Goal: Task Accomplishment & Management: Manage account settings

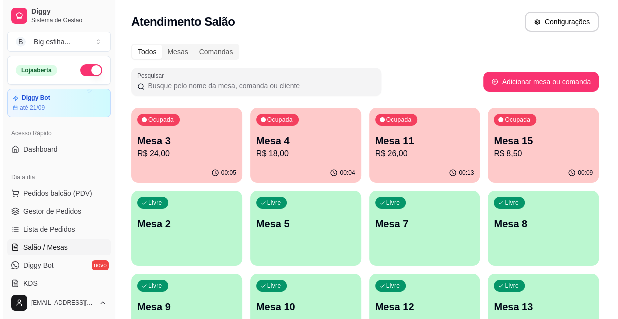
scroll to position [90, 0]
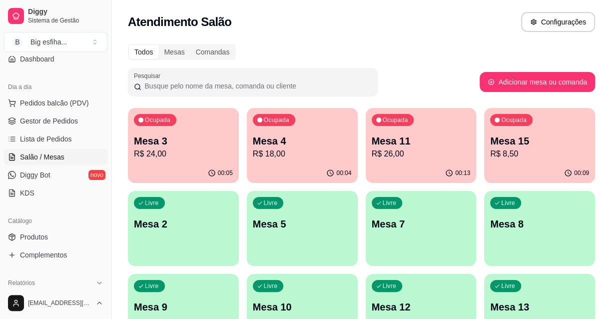
click at [49, 141] on span "Lista de Pedidos" at bounding box center [46, 139] width 52 height 10
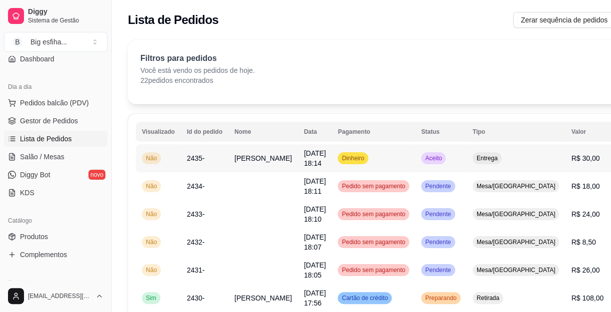
click at [251, 162] on span "[PERSON_NAME]" at bounding box center [262, 158] width 57 height 8
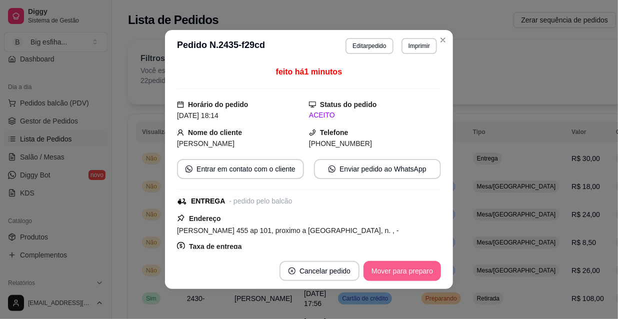
click at [408, 270] on button "Mover para preparo" at bounding box center [401, 271] width 77 height 20
click at [419, 47] on button "Imprimir" at bounding box center [418, 46] width 35 height 16
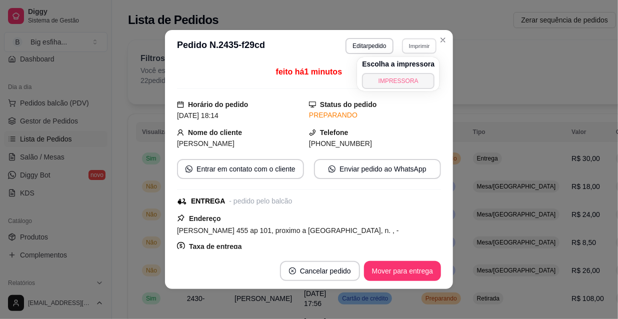
click at [407, 76] on button "IMPRESSORA" at bounding box center [398, 81] width 72 height 16
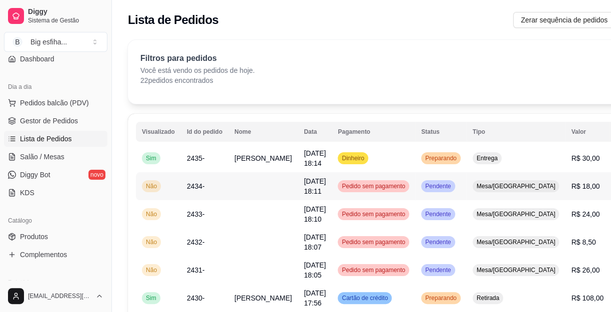
click at [232, 196] on td at bounding box center [262, 186] width 69 height 28
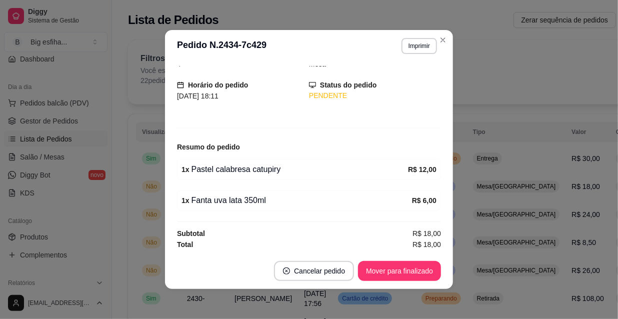
scroll to position [1, 0]
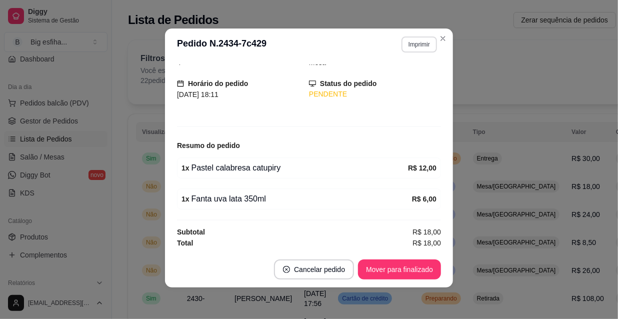
click at [417, 46] on button "Imprimir" at bounding box center [418, 44] width 35 height 16
click at [410, 82] on button "IMPRESSORA" at bounding box center [398, 79] width 72 height 16
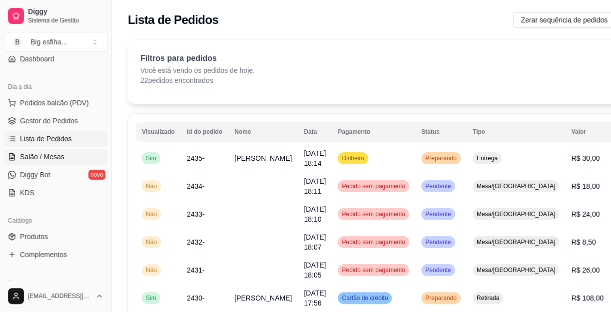
click at [68, 153] on link "Salão / Mesas" at bounding box center [55, 157] width 103 height 16
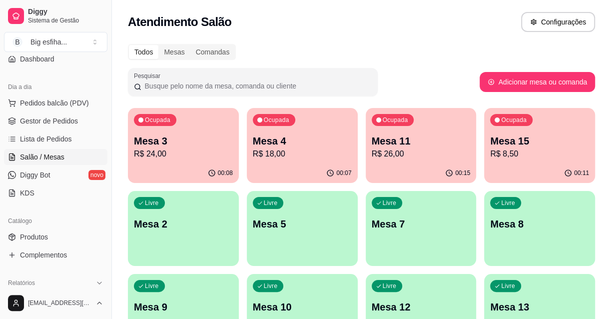
click at [302, 153] on p "R$ 18,00" at bounding box center [302, 154] width 99 height 12
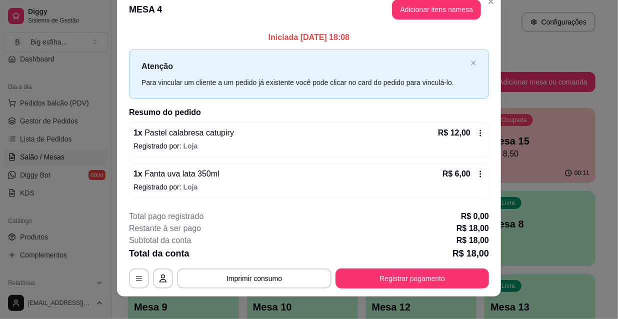
scroll to position [24, 0]
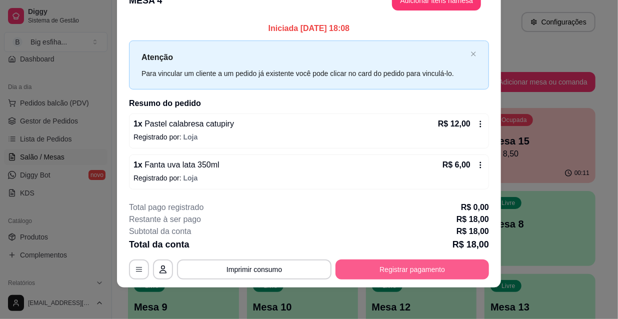
click at [380, 265] on button "Registrar pagamento" at bounding box center [411, 269] width 153 height 20
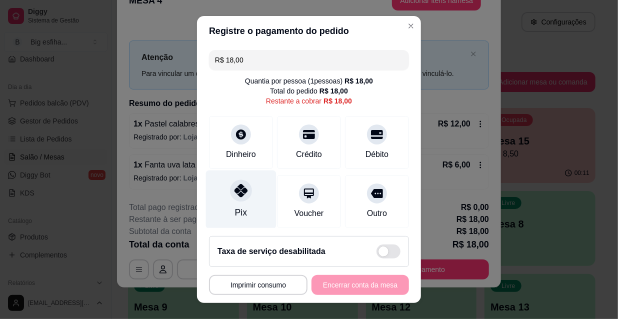
click at [239, 195] on icon at bounding box center [240, 190] width 13 height 13
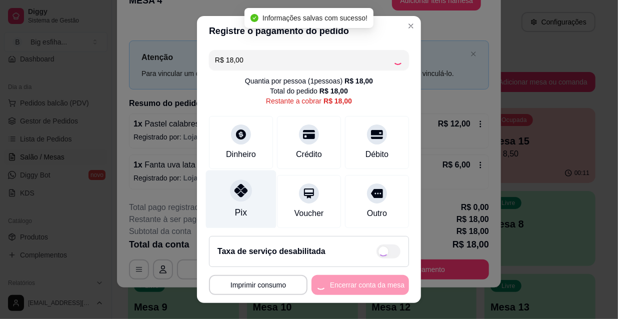
type input "R$ 0,00"
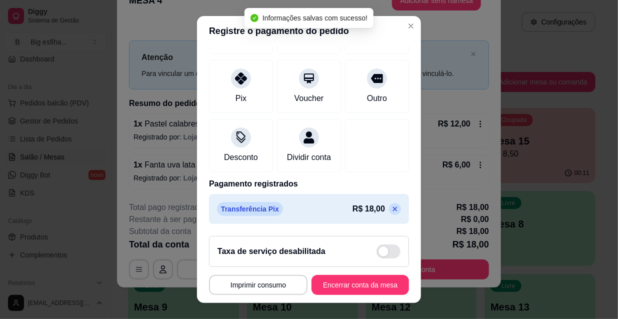
scroll to position [116, 0]
click at [314, 282] on button "Encerrar conta da mesa" at bounding box center [359, 285] width 97 height 20
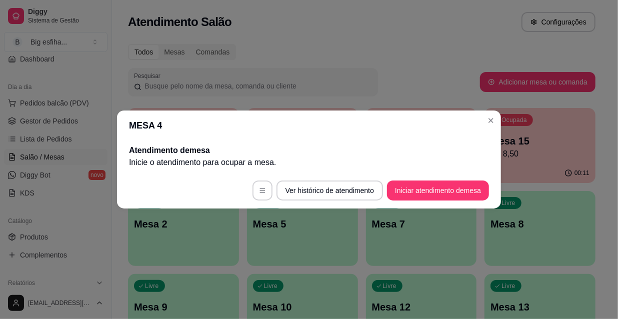
scroll to position [0, 0]
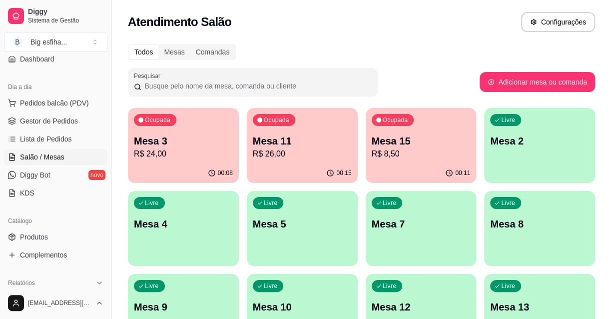
click at [277, 162] on div "Ocupada Mesa 11 R$ 26,00" at bounding box center [302, 135] width 111 height 55
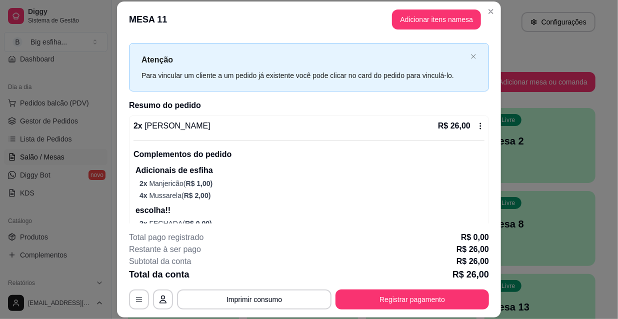
scroll to position [43, 0]
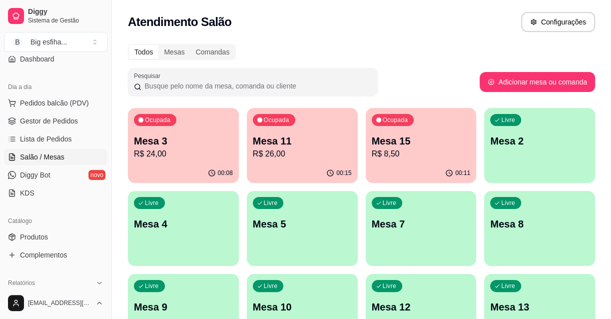
click at [143, 160] on div "Ocupada Mesa 3 R$ 24,00" at bounding box center [183, 135] width 111 height 55
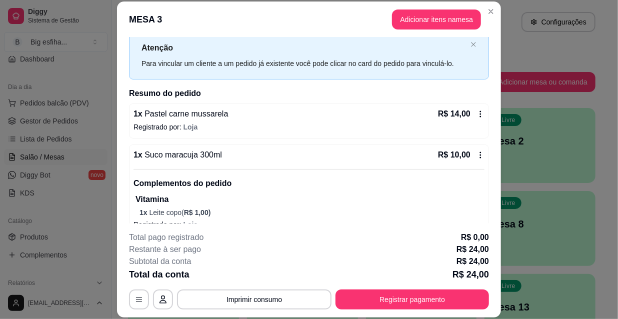
scroll to position [44, 0]
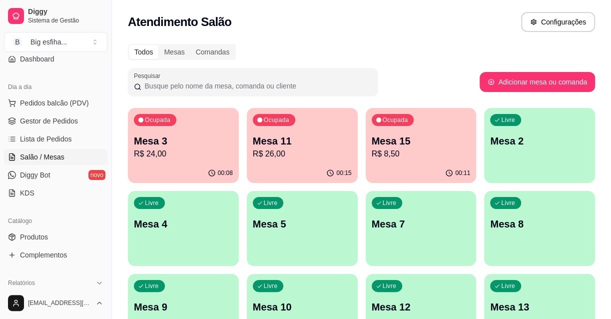
click at [392, 144] on p "Mesa 15" at bounding box center [421, 141] width 99 height 14
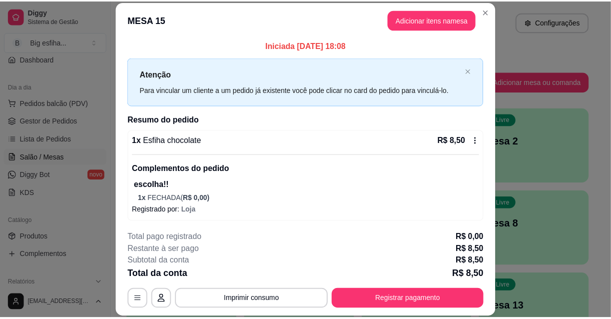
scroll to position [3, 0]
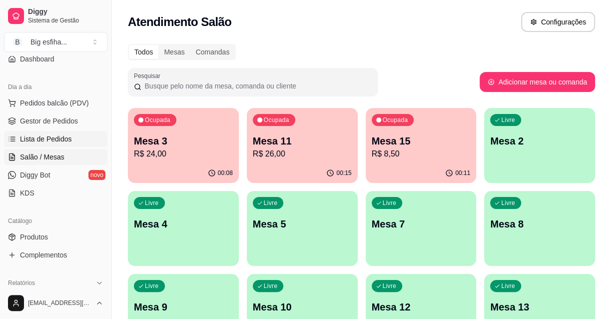
click at [45, 141] on span "Lista de Pedidos" at bounding box center [46, 139] width 52 height 10
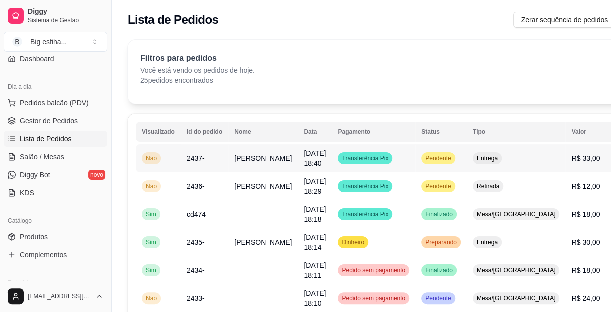
click at [216, 161] on td "2437-" at bounding box center [204, 158] width 47 height 28
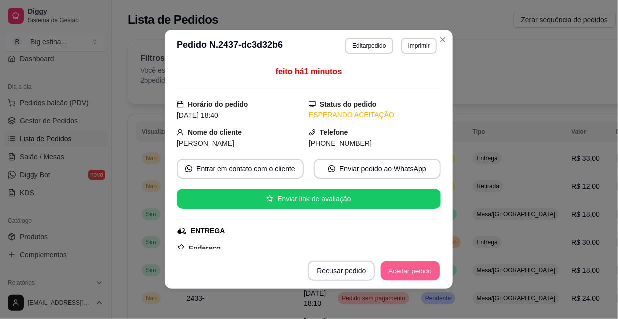
click at [408, 268] on button "Aceitar pedido" at bounding box center [410, 270] width 59 height 19
click at [402, 272] on button "Mover para preparo" at bounding box center [401, 271] width 77 height 20
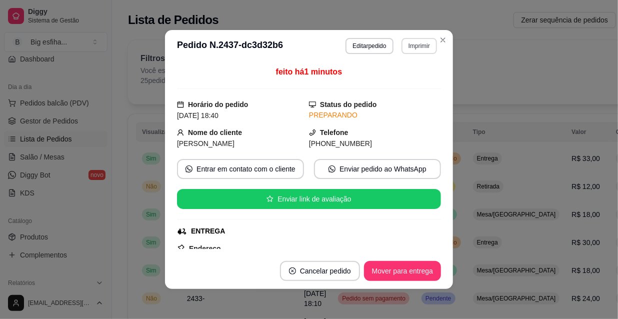
click at [411, 45] on button "Imprimir" at bounding box center [418, 46] width 35 height 16
click at [394, 83] on button "IMPRESSORA" at bounding box center [398, 80] width 70 height 15
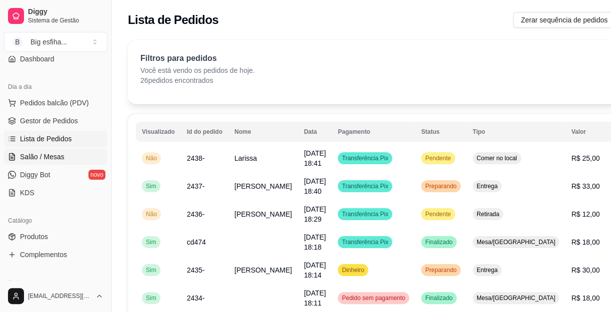
click at [59, 154] on span "Salão / Mesas" at bounding box center [42, 157] width 44 height 10
